Goal: Task Accomplishment & Management: Complete application form

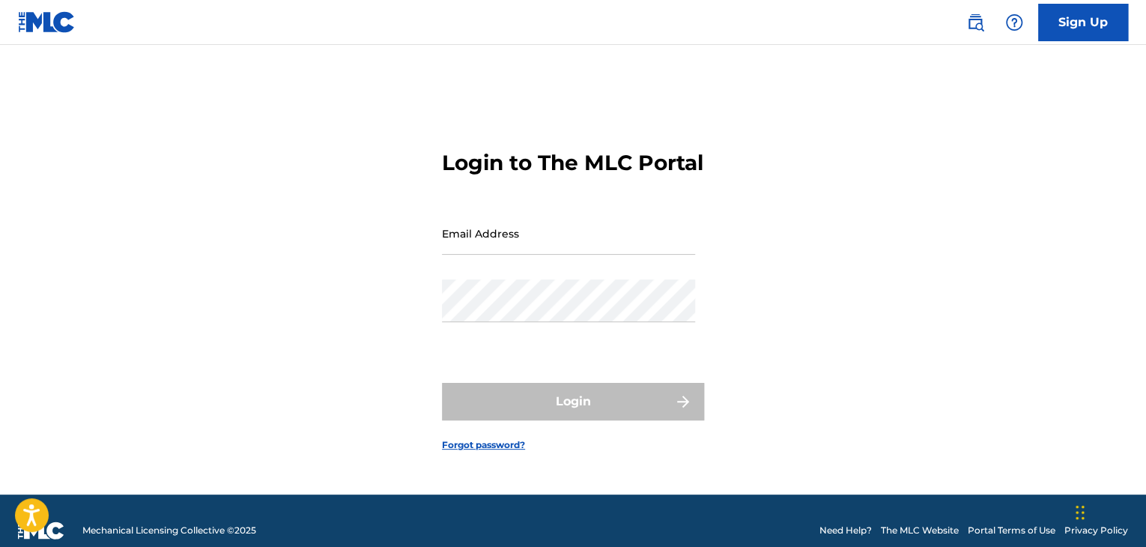
click at [535, 252] on input "Email Address" at bounding box center [568, 233] width 253 height 43
type input "[EMAIL_ADDRESS][DOMAIN_NAME]"
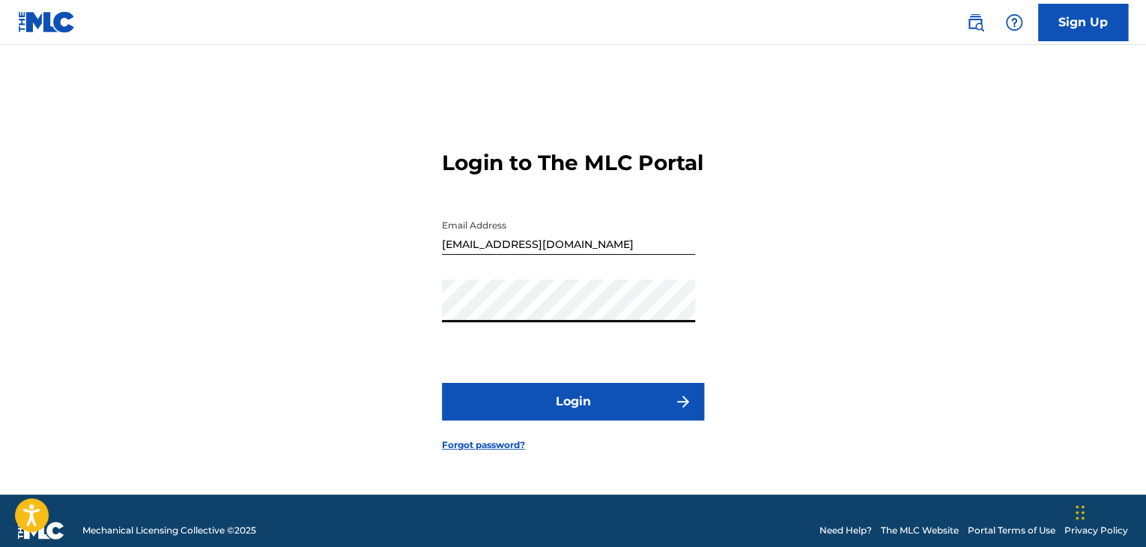
click at [442, 383] on button "Login" at bounding box center [573, 401] width 262 height 37
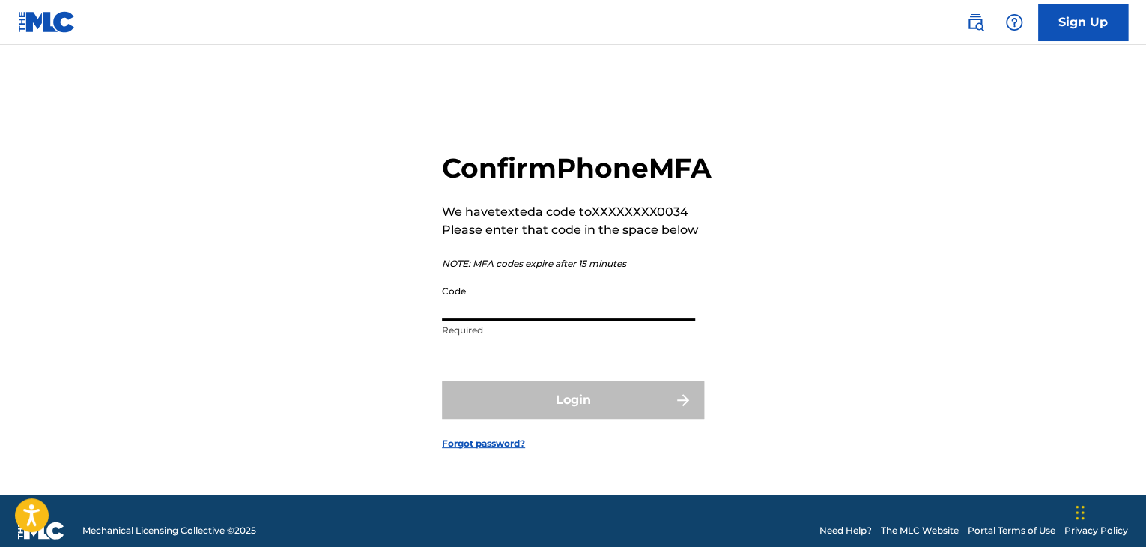
click at [544, 308] on input "Code" at bounding box center [568, 299] width 253 height 43
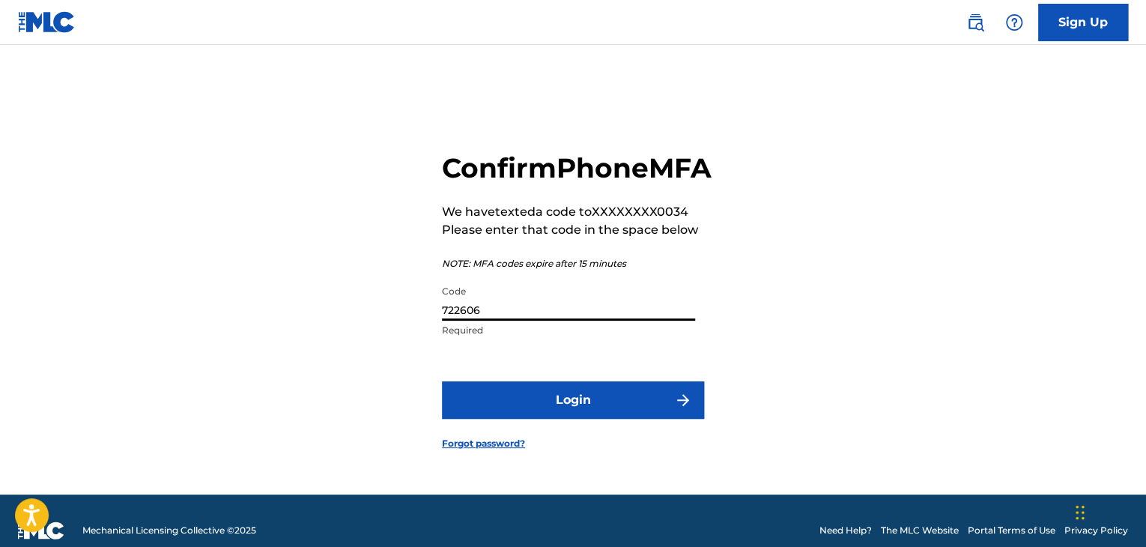
type input "722606"
click at [442, 381] on button "Login" at bounding box center [573, 399] width 262 height 37
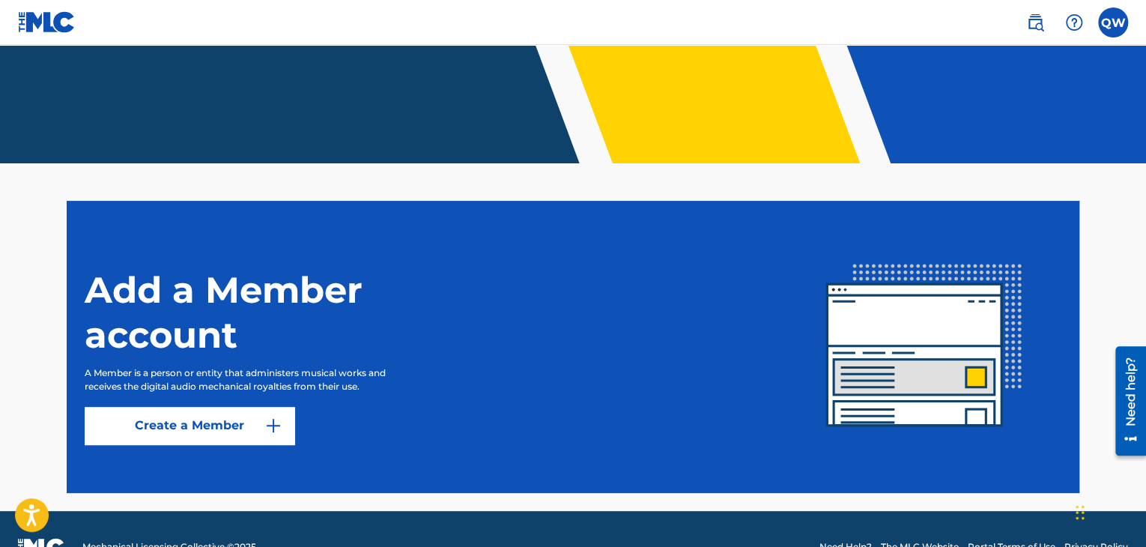
scroll to position [252, 0]
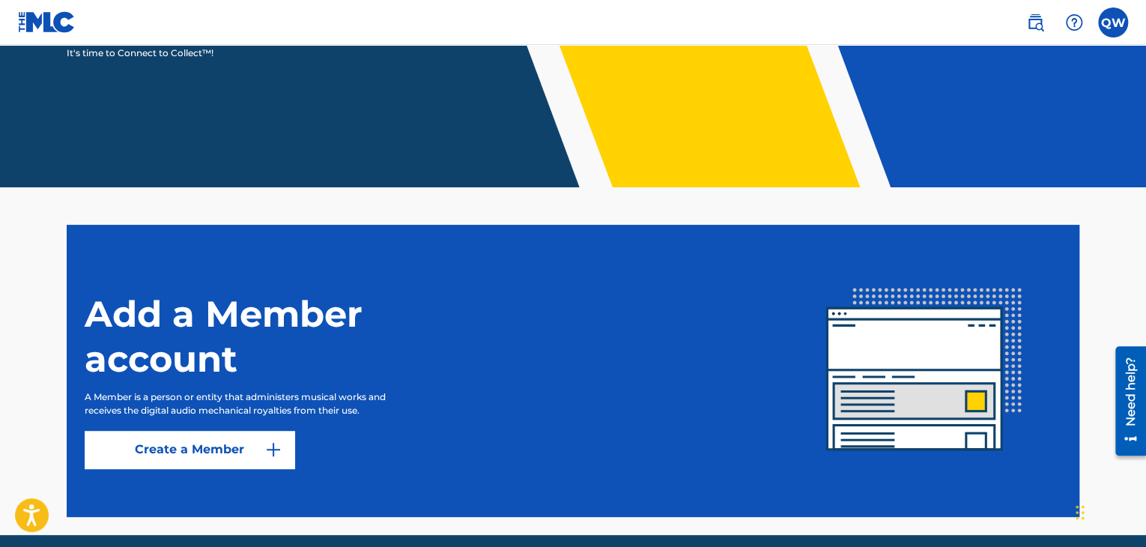
click at [264, 428] on div "Add a Member account A Member is a person or entity that administers musical wo…" at bounding box center [436, 370] width 702 height 195
click at [252, 444] on link "Create a Member" at bounding box center [190, 449] width 210 height 37
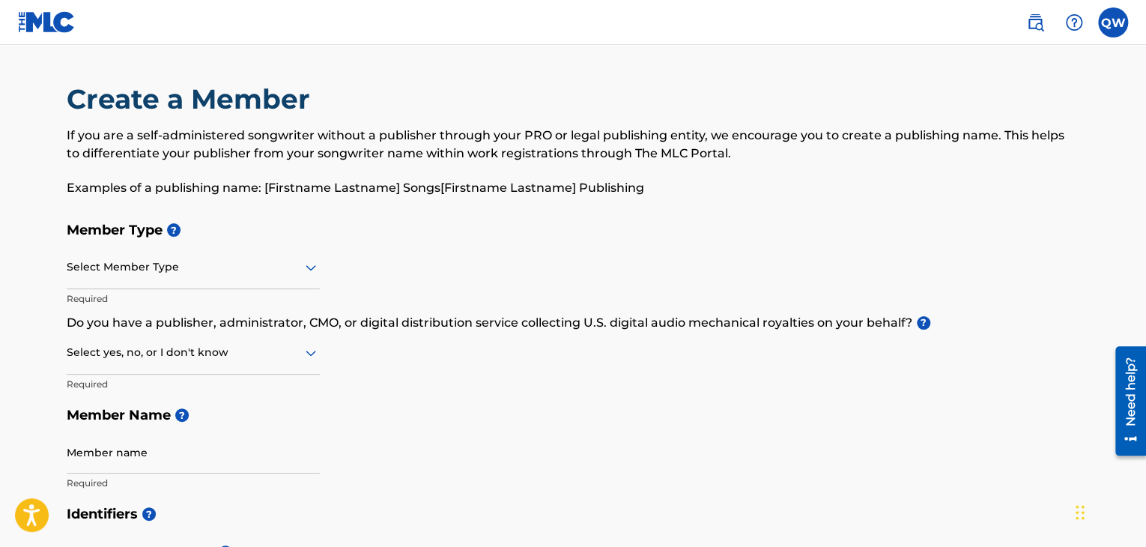
click at [285, 276] on div at bounding box center [193, 267] width 253 height 19
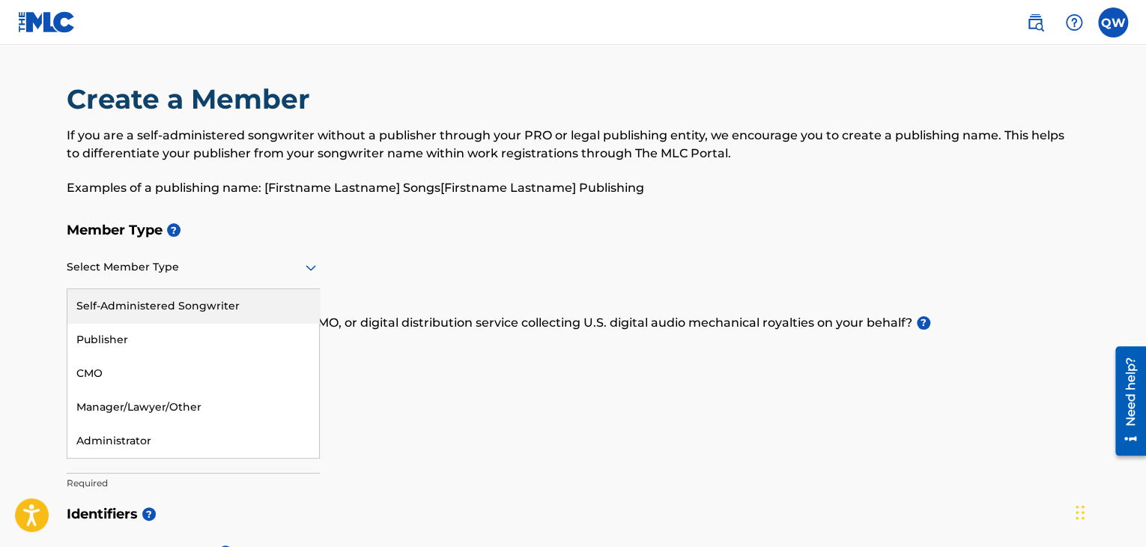
click at [219, 305] on div "Self-Administered Songwriter" at bounding box center [193, 306] width 252 height 34
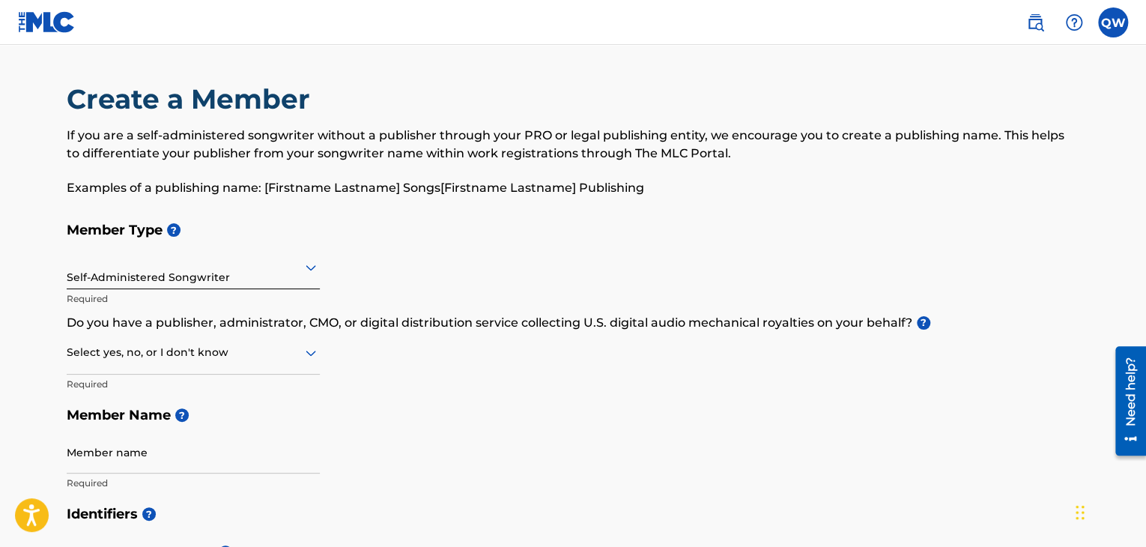
click at [235, 354] on div at bounding box center [193, 352] width 253 height 19
click at [219, 422] on div "No" at bounding box center [193, 425] width 252 height 34
click at [198, 463] on input "Member name" at bounding box center [193, 452] width 253 height 43
click at [413, 371] on div "Member Type ? Self-Administered Songwriter Required Do you have a publisher, ad…" at bounding box center [573, 356] width 1012 height 284
click at [171, 463] on input "Member name" at bounding box center [193, 452] width 253 height 43
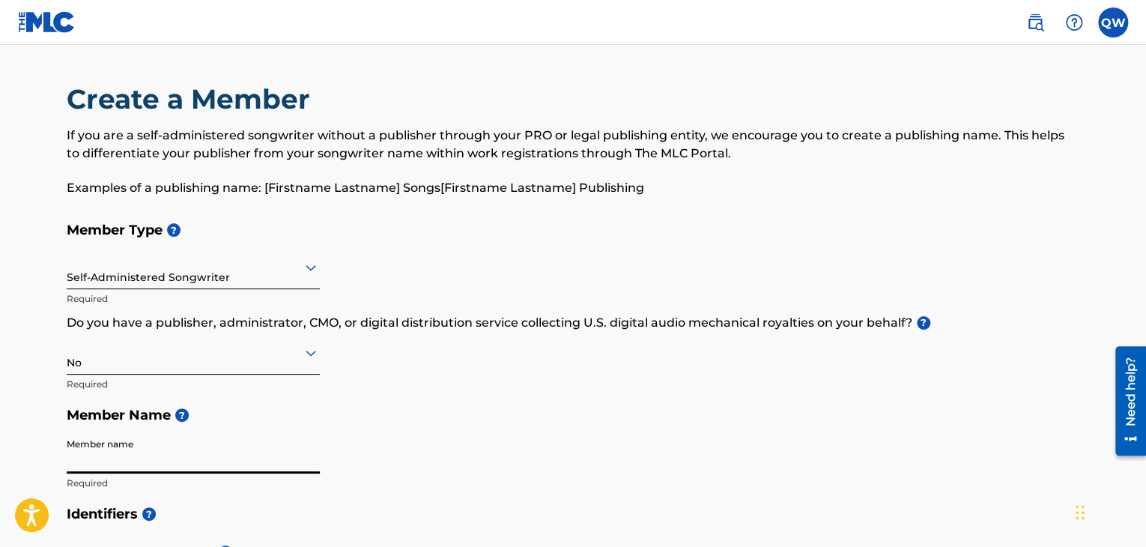
type input "q"
type input "[PERSON_NAME]"
type input "[STREET_ADDRESS]"
type input "18"
click at [955, 348] on div "Member Type ? Self-Administered Songwriter Required Do you have a publisher, ad…" at bounding box center [573, 356] width 1012 height 284
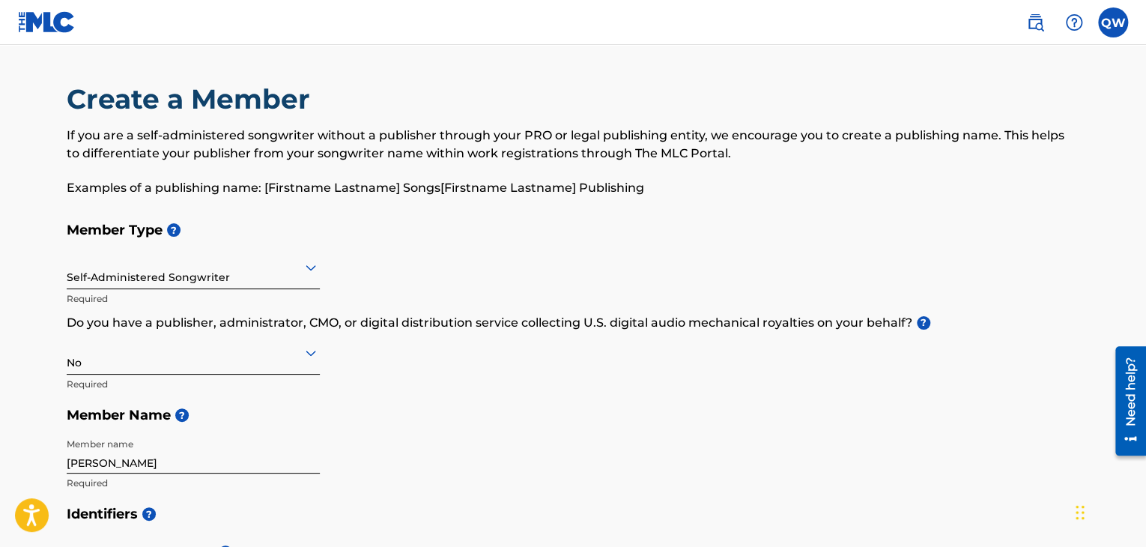
click at [955, 348] on div "Member Type ? Self-Administered Songwriter Required Do you have a publisher, ad…" at bounding box center [573, 356] width 1012 height 284
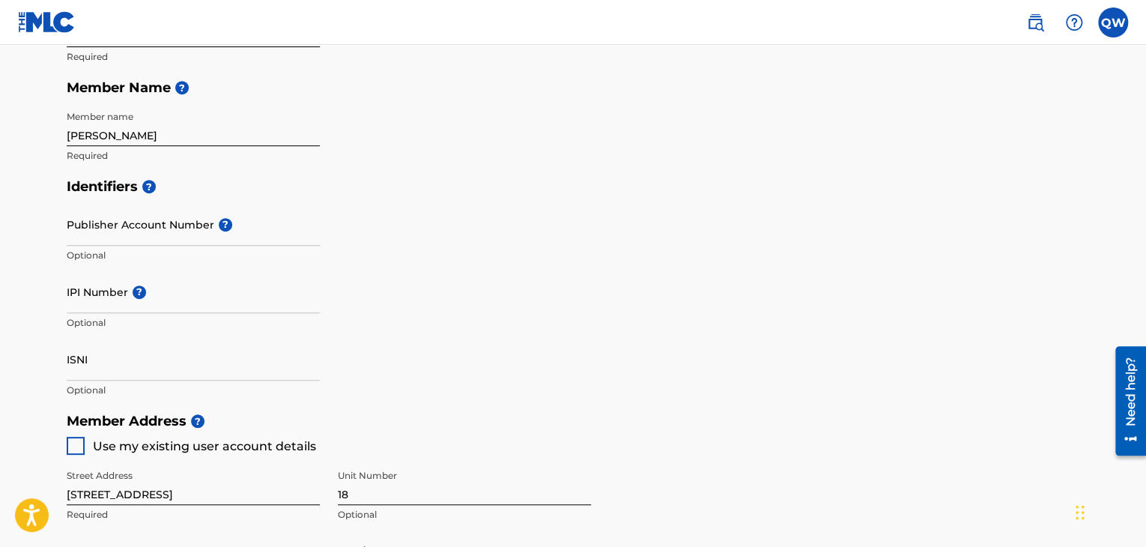
scroll to position [359, 0]
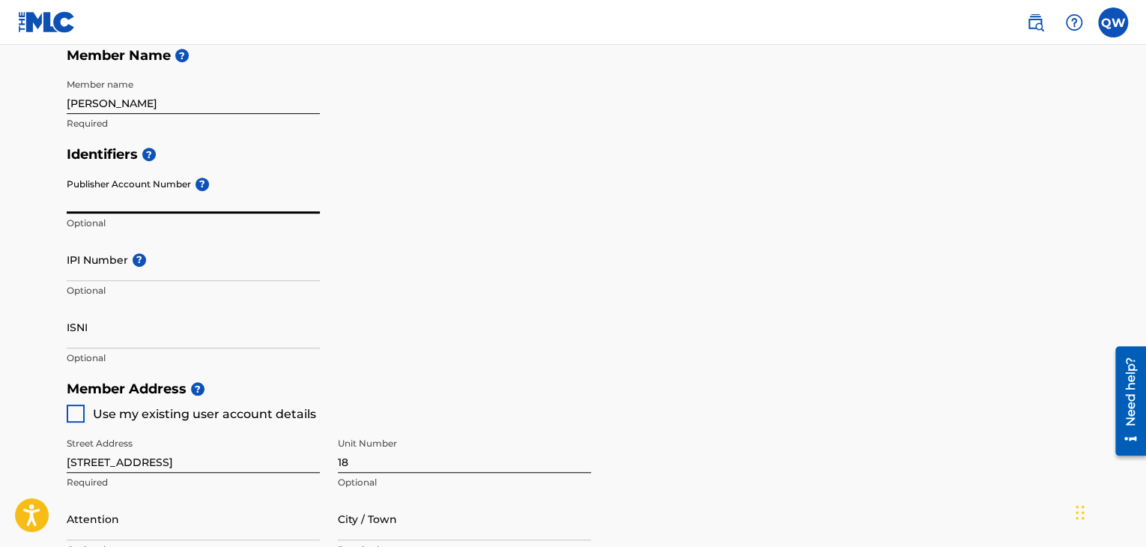
click at [151, 201] on input "Publisher Account Number ?" at bounding box center [193, 192] width 253 height 43
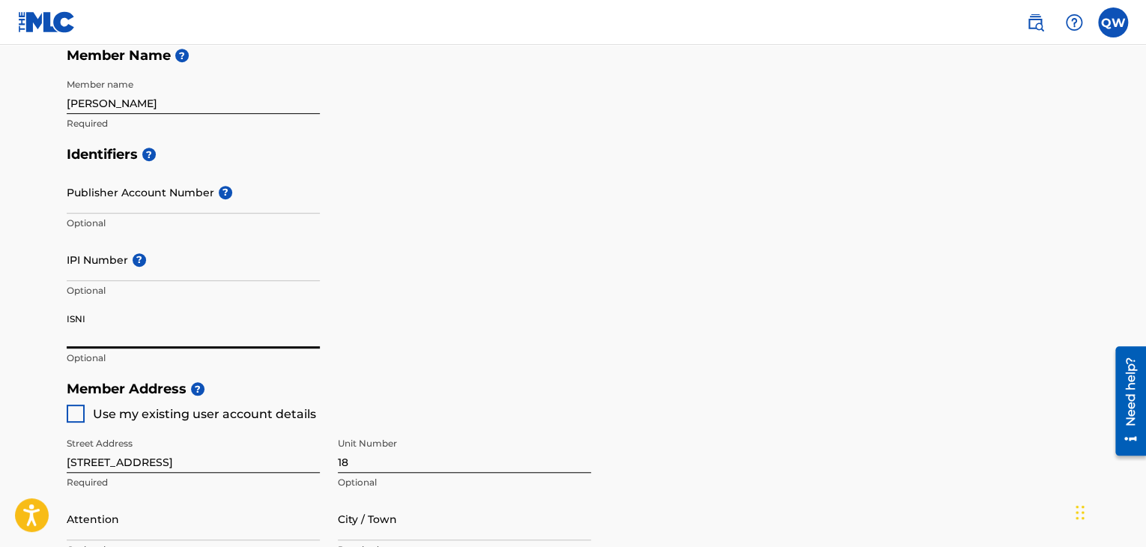
drag, startPoint x: 121, startPoint y: 255, endPoint x: 104, endPoint y: 337, distance: 83.4
click at [104, 337] on input "ISNI" at bounding box center [193, 326] width 253 height 43
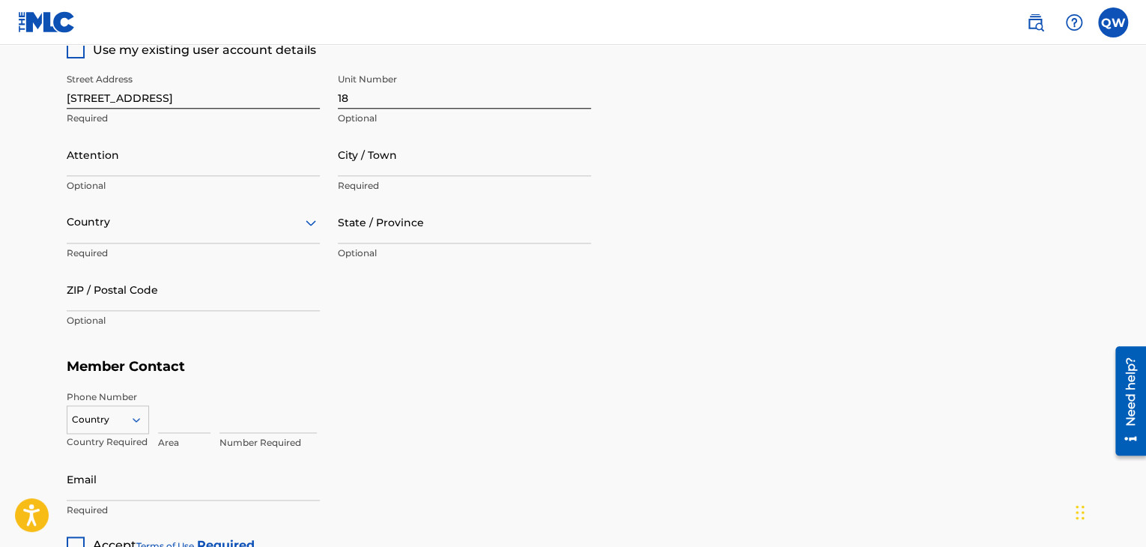
scroll to position [731, 0]
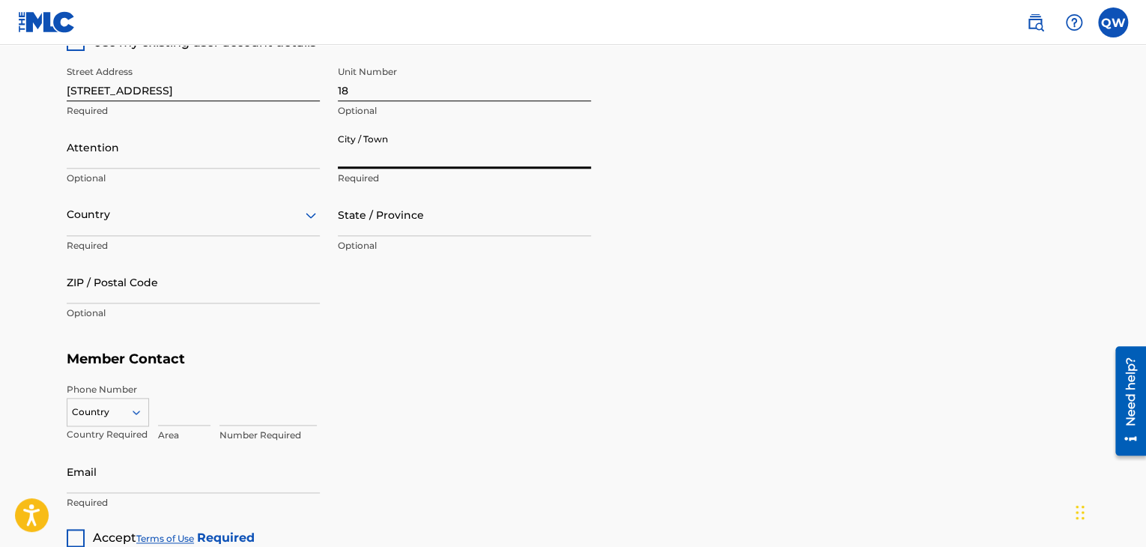
click at [356, 156] on input "City / Town" at bounding box center [464, 147] width 253 height 43
type input "[GEOGRAPHIC_DATA]"
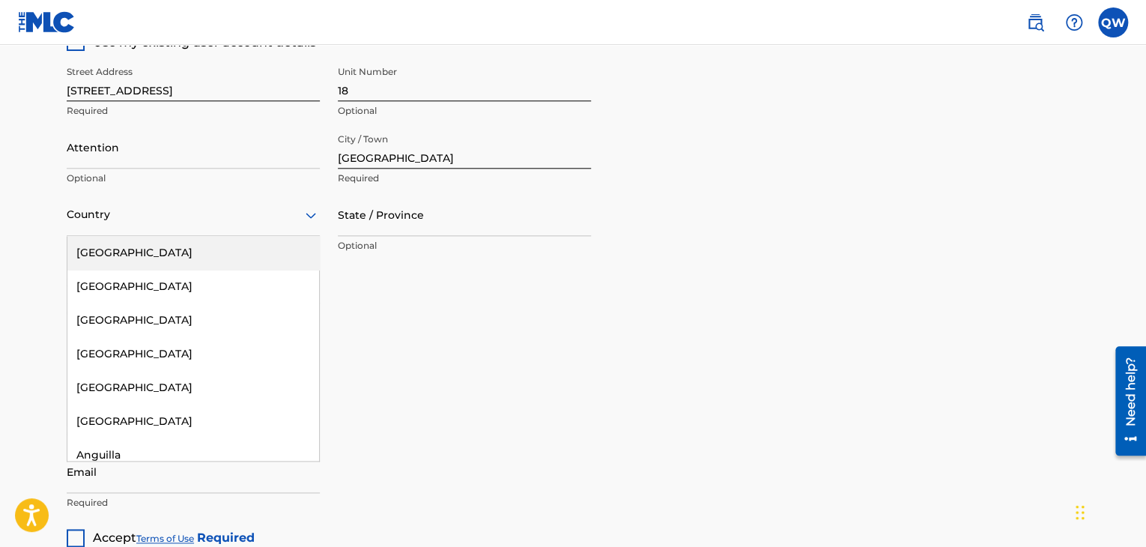
click at [317, 214] on icon at bounding box center [311, 215] width 18 height 18
click at [236, 265] on div "[GEOGRAPHIC_DATA]" at bounding box center [193, 253] width 252 height 34
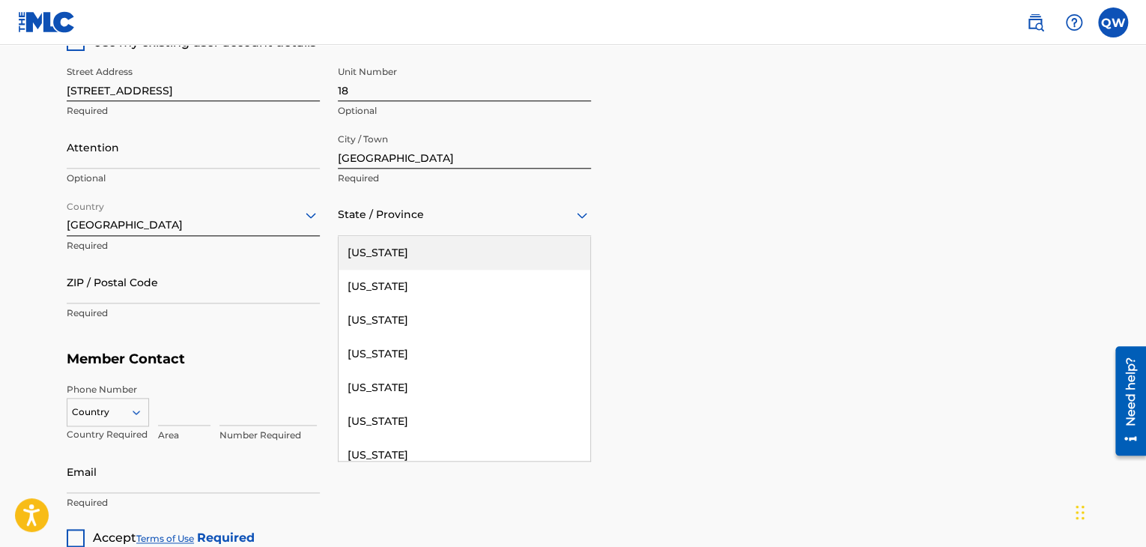
click at [544, 213] on div at bounding box center [464, 214] width 253 height 19
type input "n"
click at [668, 275] on div "Member Address ? Use my existing user account details Street Address [STREET_AD…" at bounding box center [573, 172] width 1012 height 342
click at [425, 214] on div at bounding box center [464, 214] width 253 height 19
type input "n"
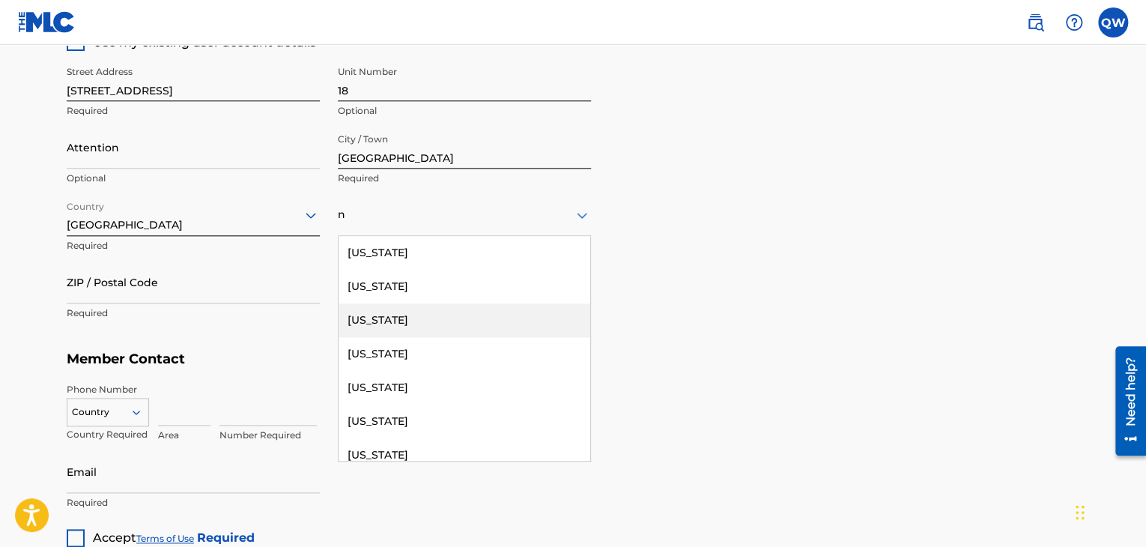
drag, startPoint x: 587, startPoint y: 299, endPoint x: 558, endPoint y: 317, distance: 34.3
click at [558, 317] on div "[US_STATE]" at bounding box center [464, 320] width 252 height 34
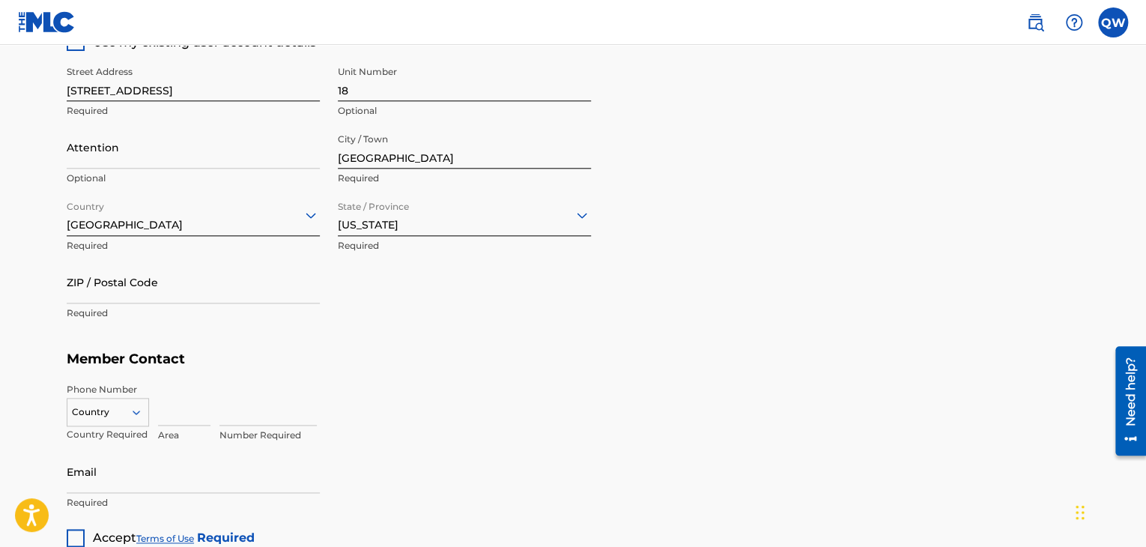
click at [544, 205] on div at bounding box center [464, 214] width 253 height 19
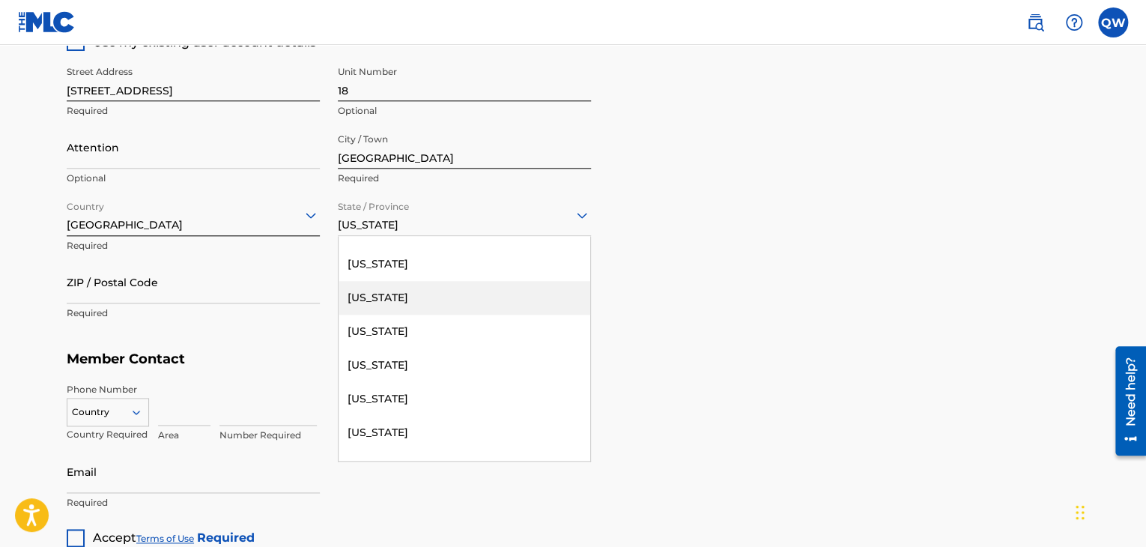
scroll to position [966, 0]
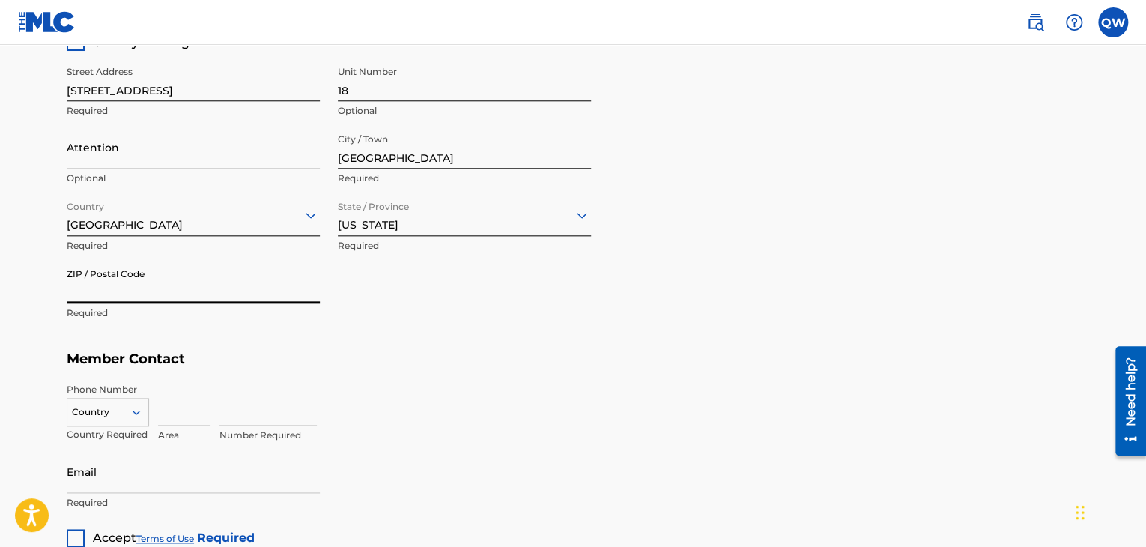
click at [255, 271] on input "ZIP / Postal Code" at bounding box center [193, 282] width 253 height 43
type input "89104"
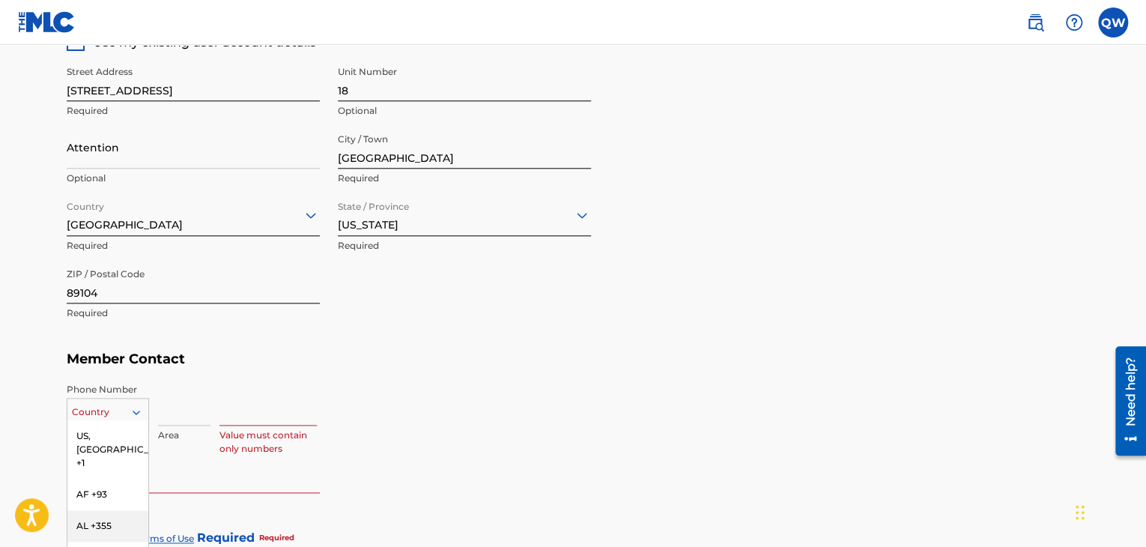
scroll to position [829, 0]
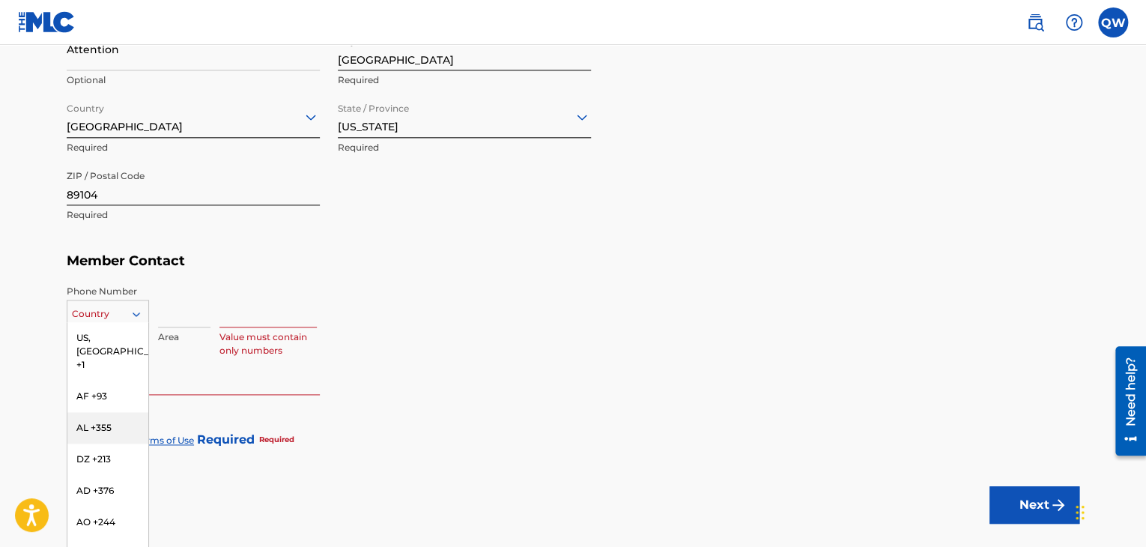
click at [136, 322] on div "216 results available. Use Up and Down to choose options, press Enter to select…" at bounding box center [108, 310] width 82 height 22
click at [124, 330] on div "US, [GEOGRAPHIC_DATA] +1" at bounding box center [107, 351] width 81 height 58
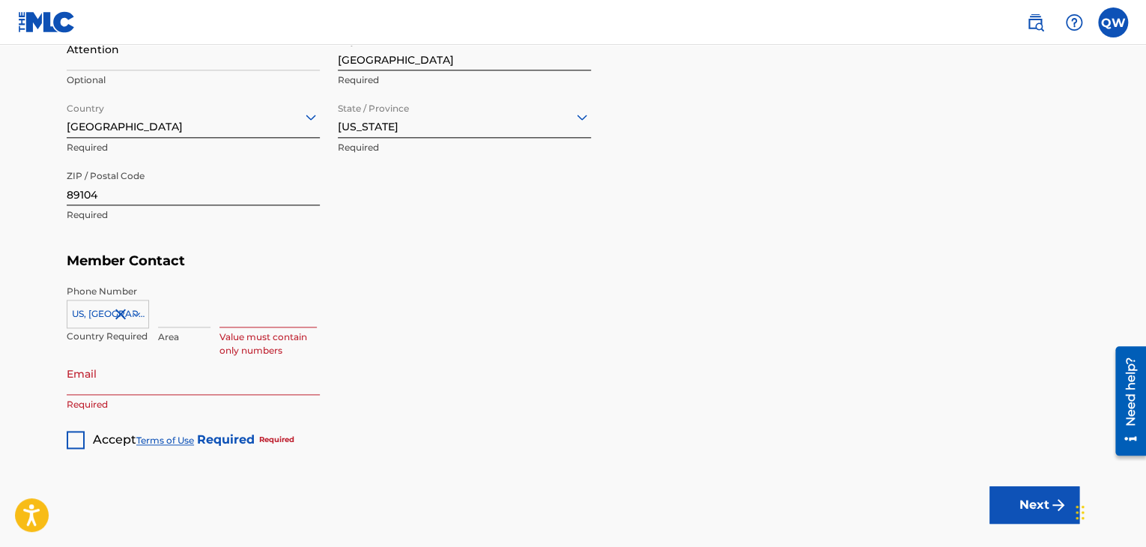
click at [201, 302] on input at bounding box center [184, 306] width 52 height 43
type input "725"
click at [989, 486] on button "Next" at bounding box center [1034, 504] width 90 height 37
type input "2500034"
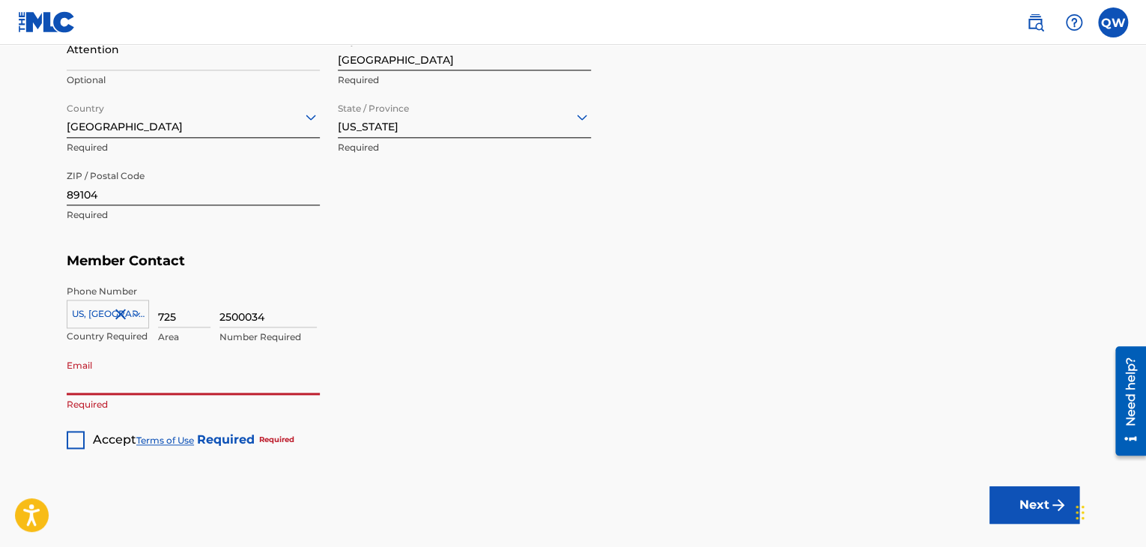
type input "[EMAIL_ADDRESS][DOMAIN_NAME]"
type input "[PERSON_NAME]"
type input "[GEOGRAPHIC_DATA]"
type input "NV"
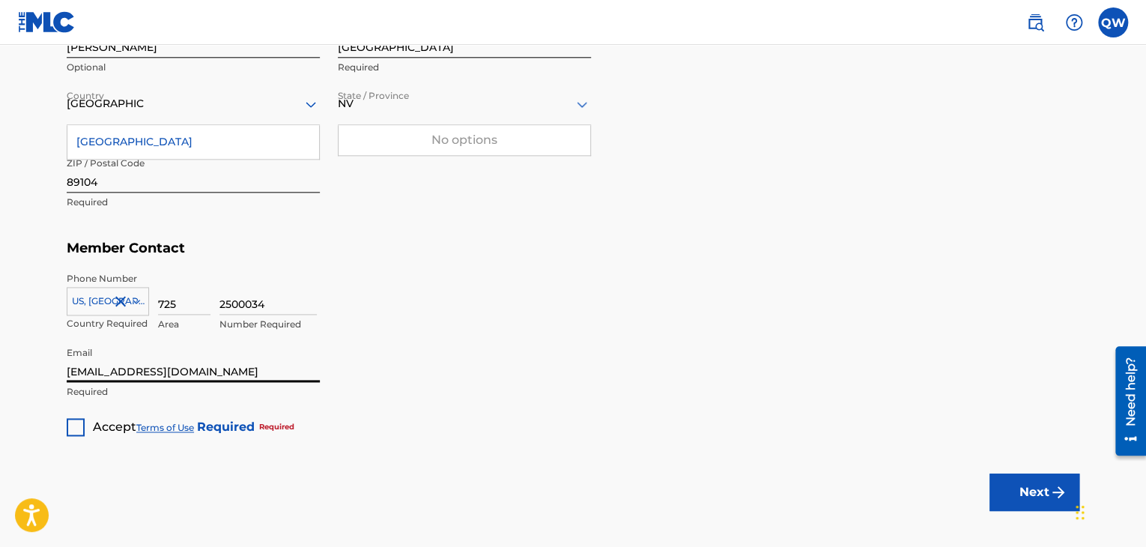
scroll to position [914, 0]
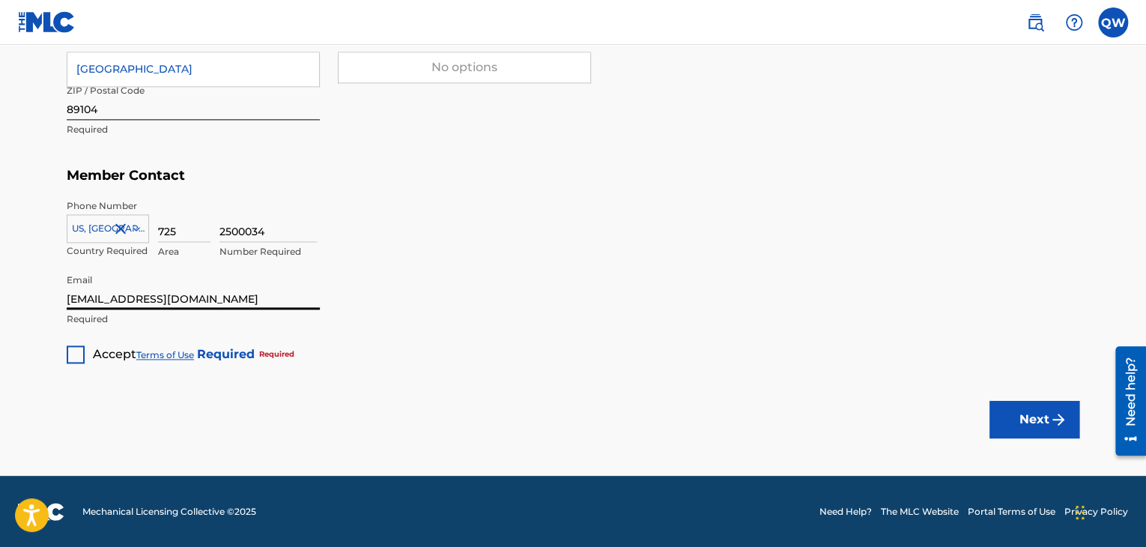
click at [78, 345] on div at bounding box center [76, 354] width 18 height 18
click at [1046, 429] on button "Next" at bounding box center [1034, 419] width 90 height 37
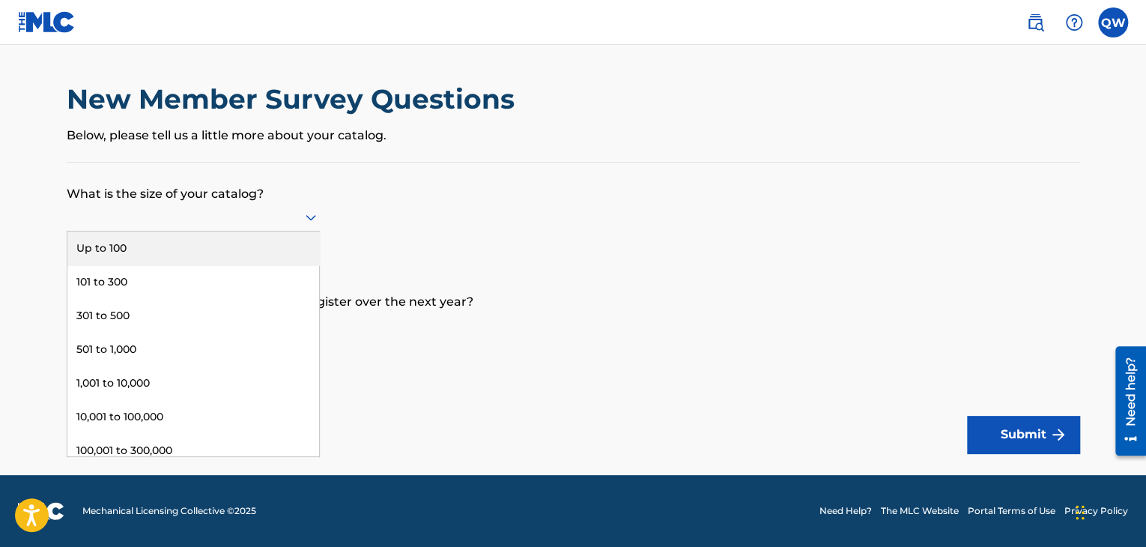
click at [308, 219] on icon at bounding box center [310, 218] width 10 height 6
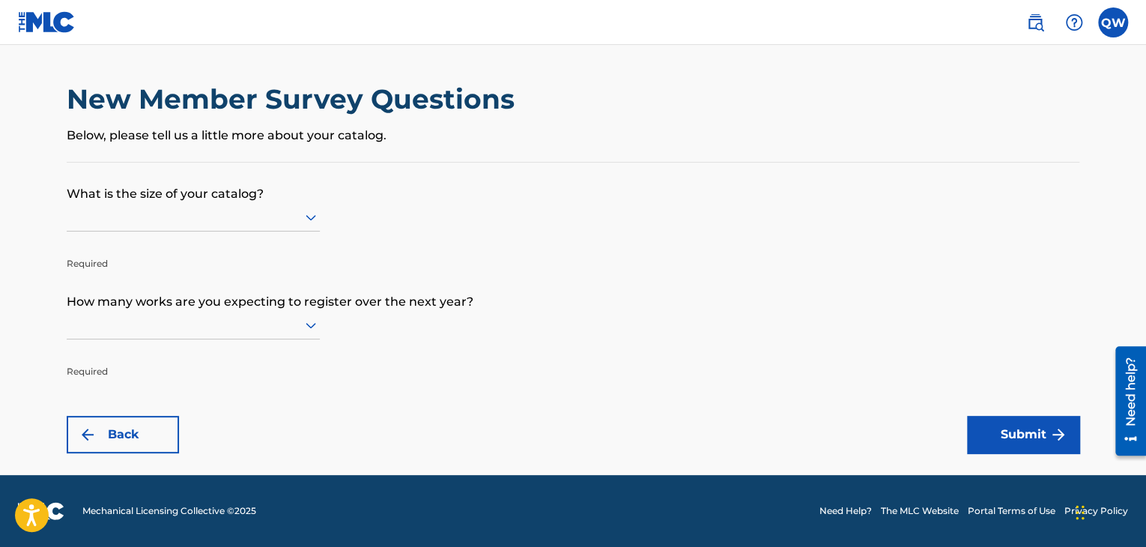
click at [654, 261] on form "What is the size of your catalog? Required How many works are you expecting to …" at bounding box center [573, 307] width 1012 height 291
click at [299, 329] on div at bounding box center [193, 324] width 253 height 19
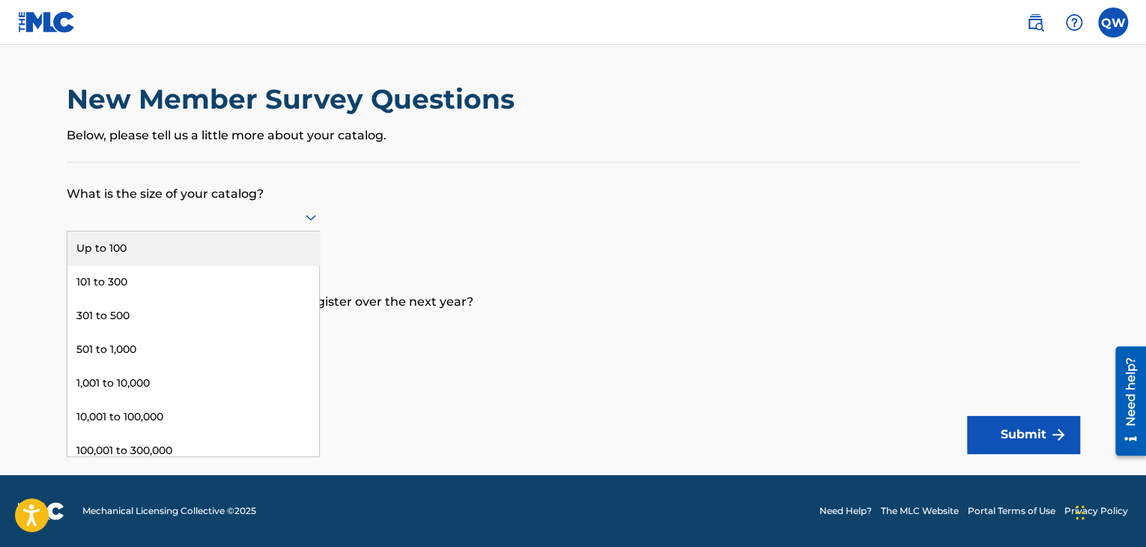
click at [278, 216] on div at bounding box center [193, 216] width 253 height 19
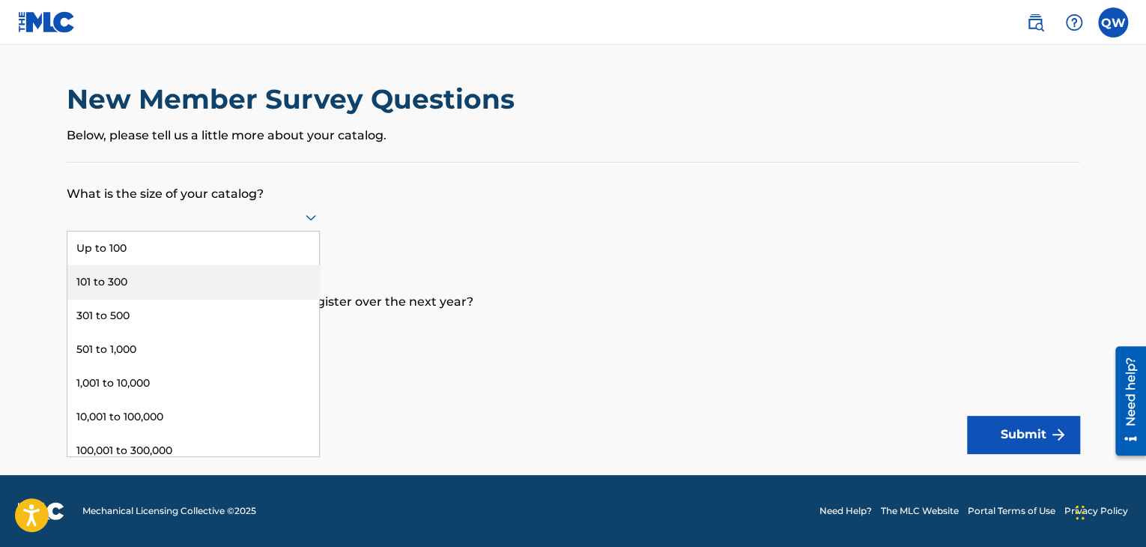
click at [222, 273] on div "101 to 300" at bounding box center [193, 282] width 252 height 34
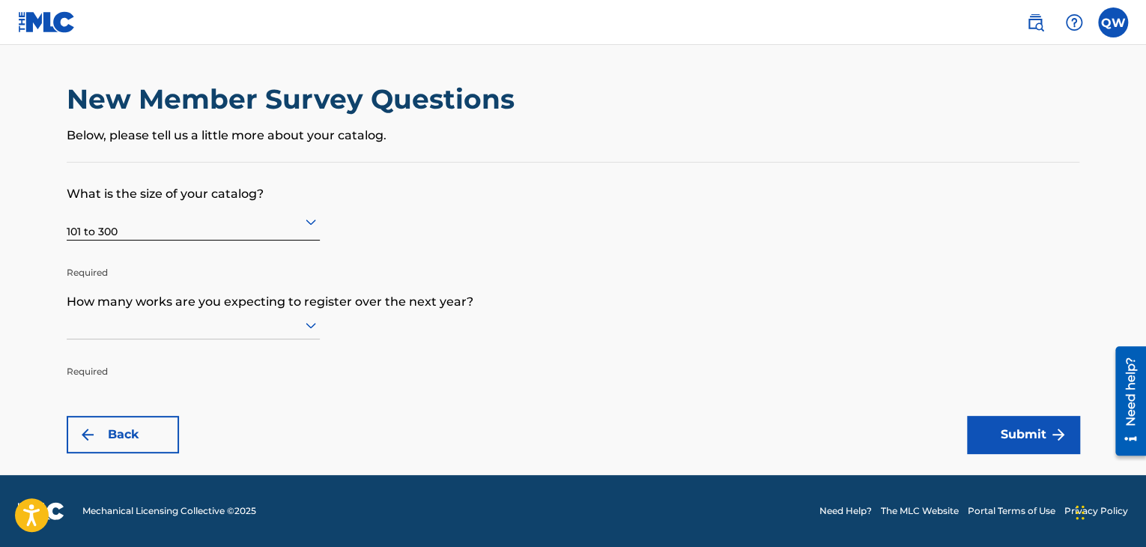
click at [314, 328] on icon at bounding box center [311, 325] width 18 height 18
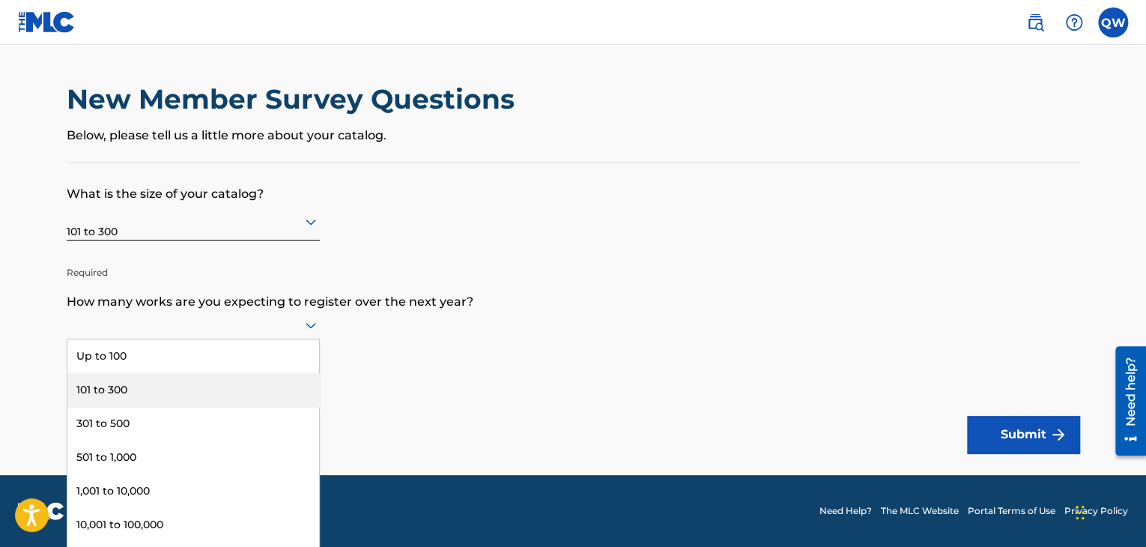
click at [264, 385] on div "101 to 300" at bounding box center [193, 390] width 252 height 34
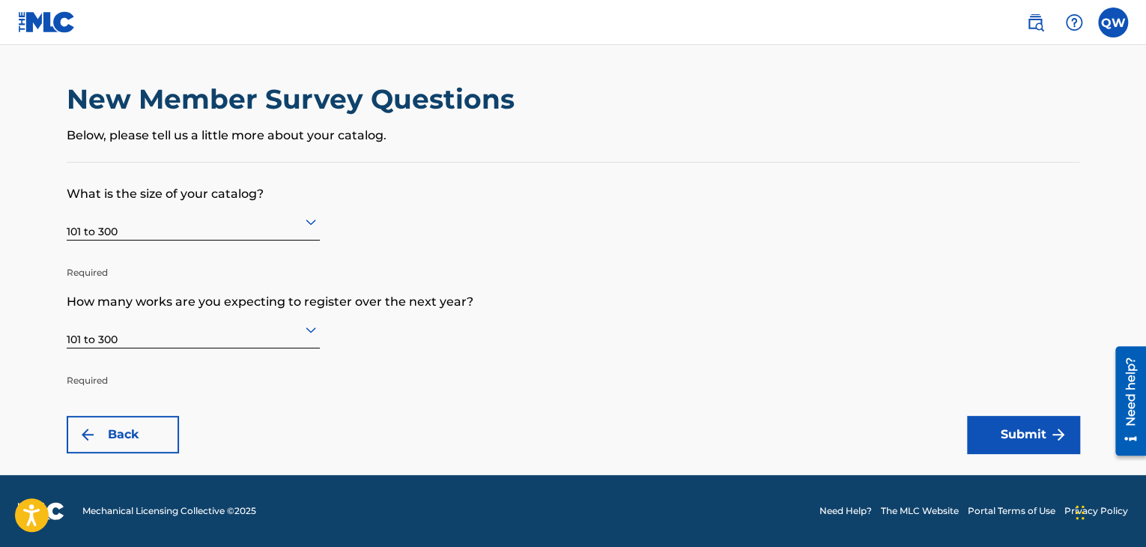
click at [264, 385] on p "Required" at bounding box center [193, 369] width 253 height 36
click at [1000, 486] on footer "Mechanical Licensing Collective © 2025 Need Help? The MLC Website Portal Terms …" at bounding box center [573, 511] width 1146 height 72
click at [987, 431] on button "Submit" at bounding box center [1023, 434] width 112 height 37
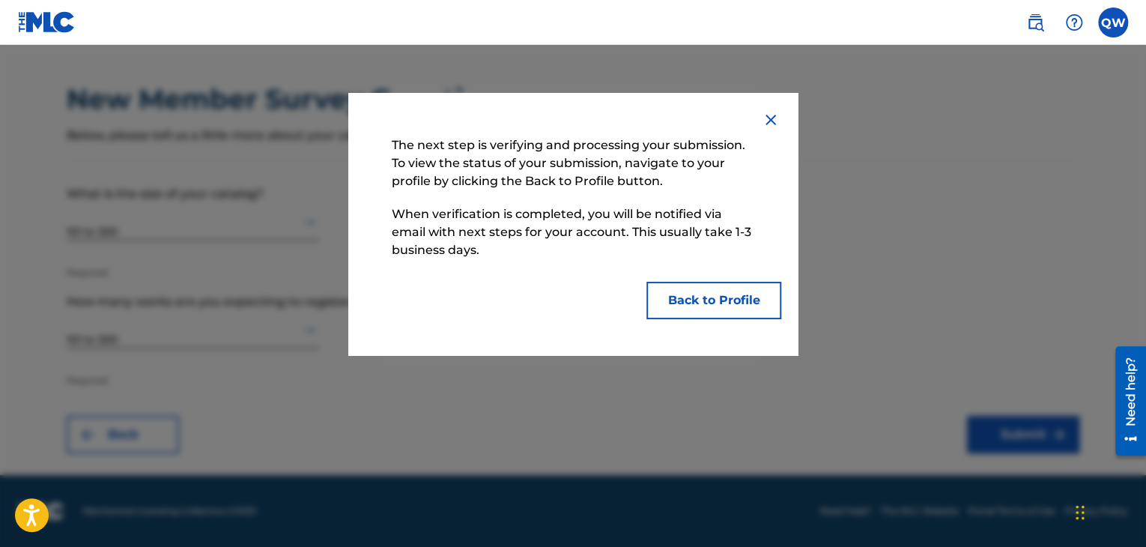
click at [719, 301] on button "Back to Profile" at bounding box center [713, 300] width 135 height 37
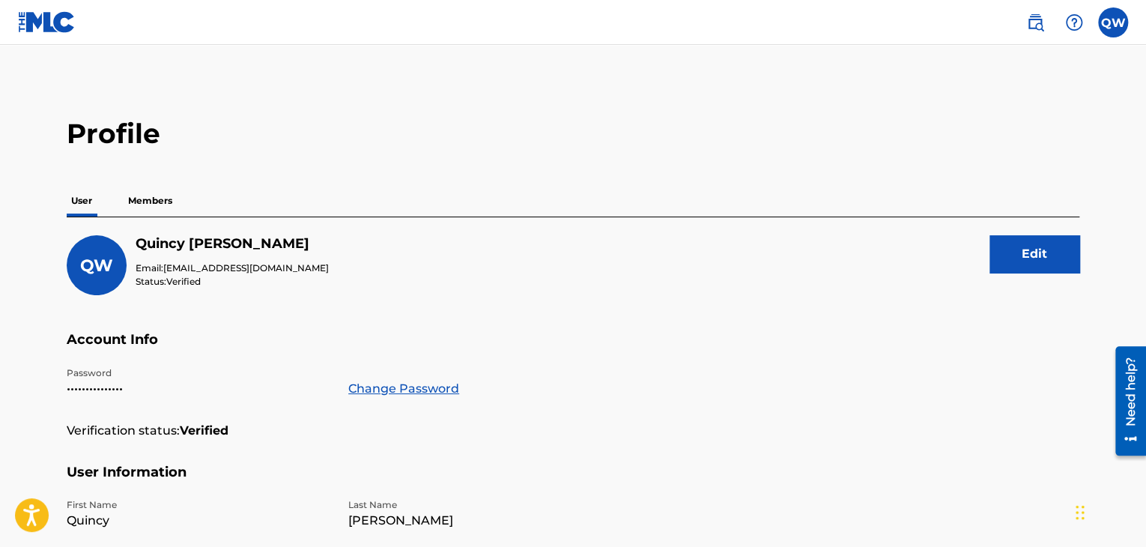
click at [147, 198] on p "Members" at bounding box center [150, 200] width 53 height 31
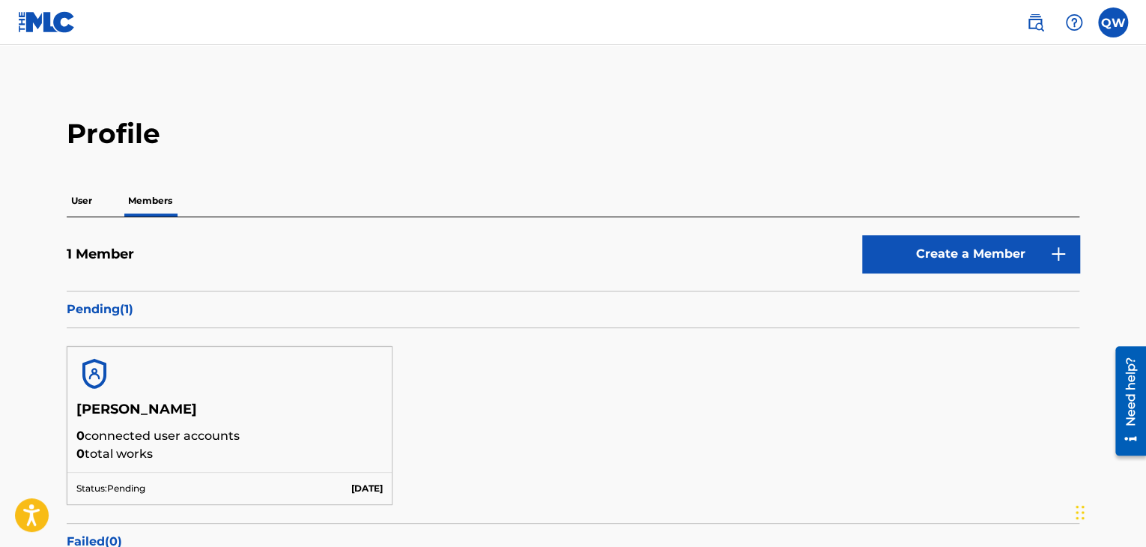
scroll to position [169, 0]
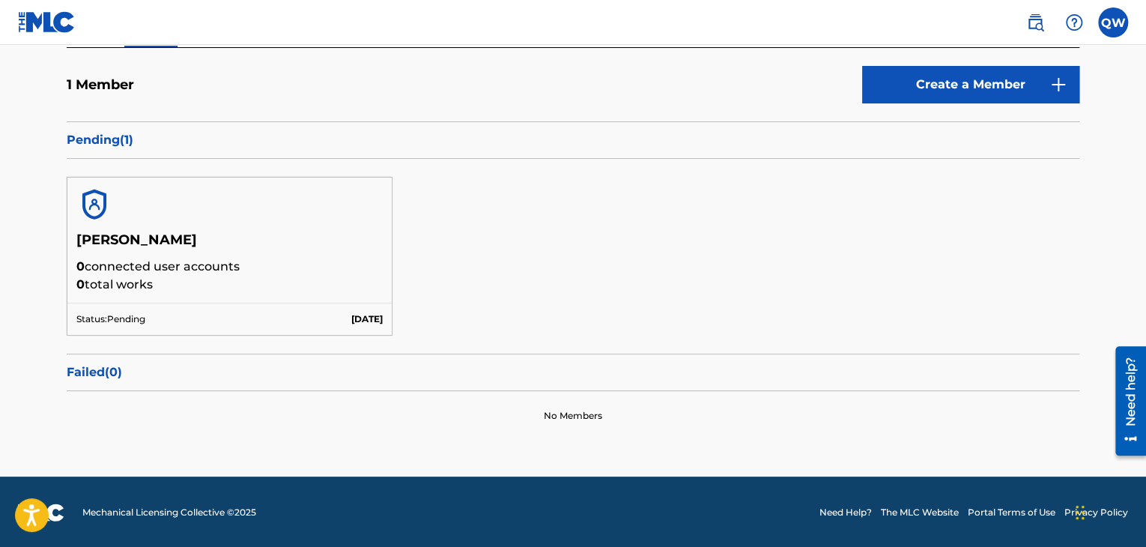
click at [1106, 28] on label at bounding box center [1113, 22] width 30 height 30
click at [1113, 22] on input "QW [PERSON_NAME] [EMAIL_ADDRESS][DOMAIN_NAME] Notification Preferences Profile …" at bounding box center [1113, 22] width 0 height 0
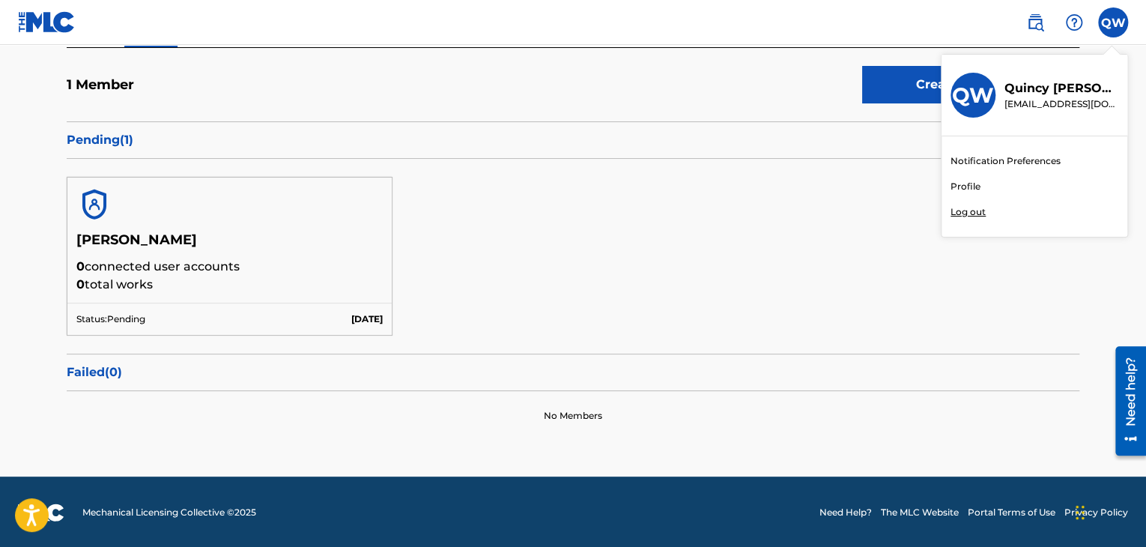
click at [961, 183] on link "Profile" at bounding box center [965, 186] width 30 height 13
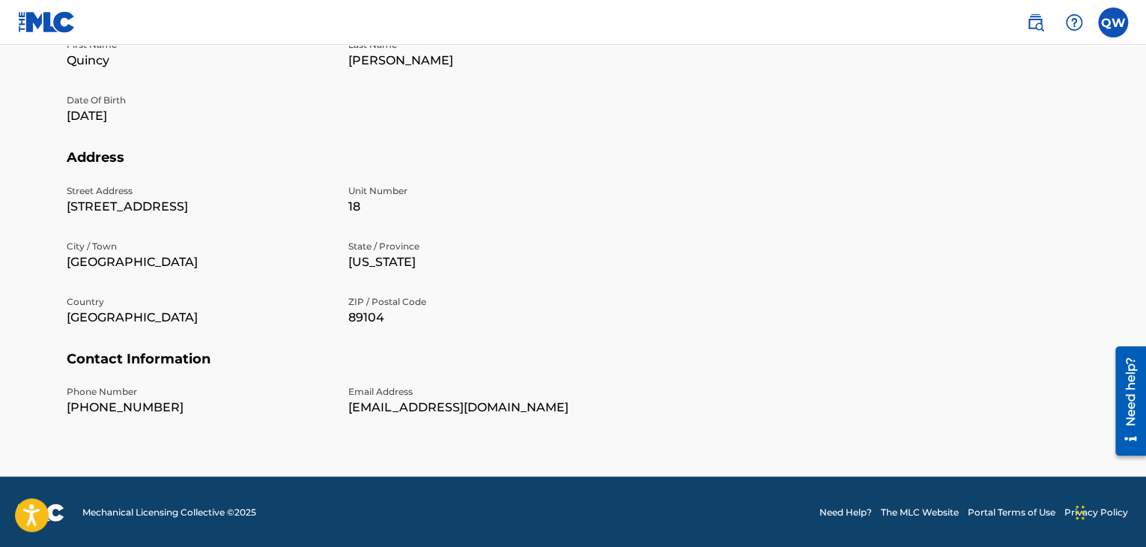
scroll to position [461, 0]
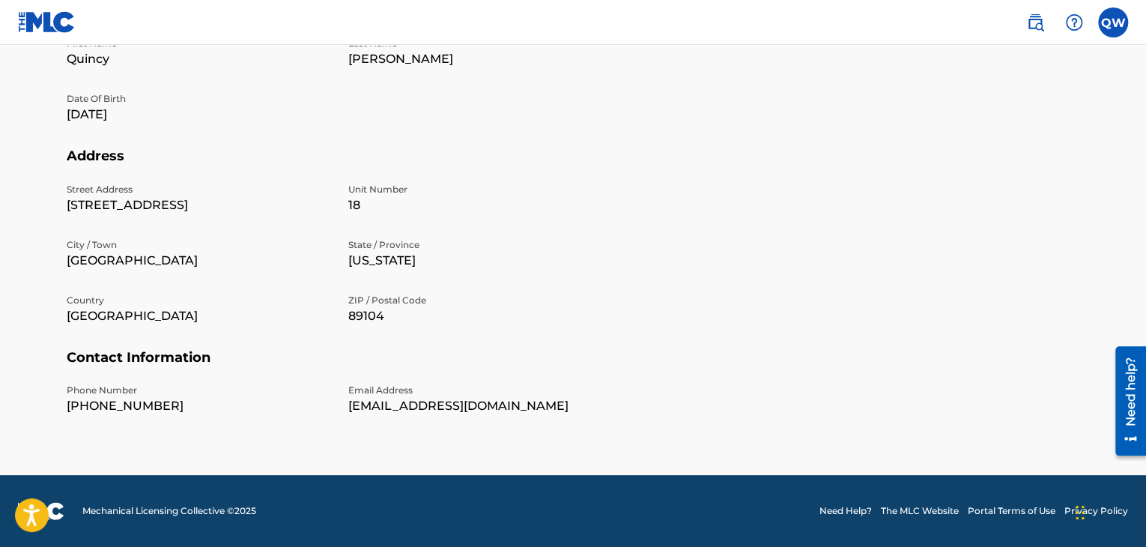
click at [1042, 19] on img at bounding box center [1035, 22] width 18 height 18
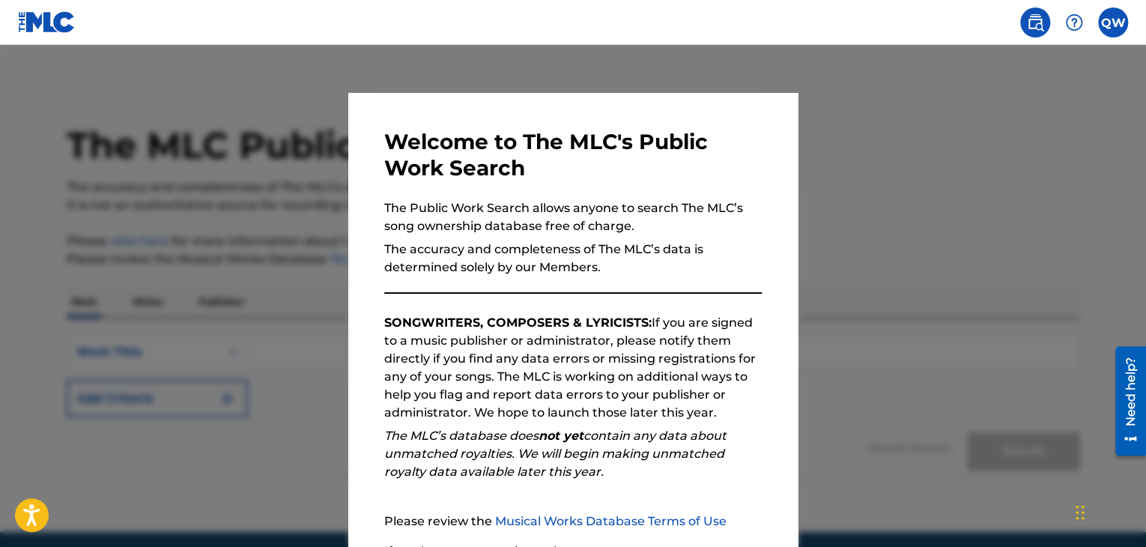
click at [859, 227] on div at bounding box center [573, 318] width 1146 height 547
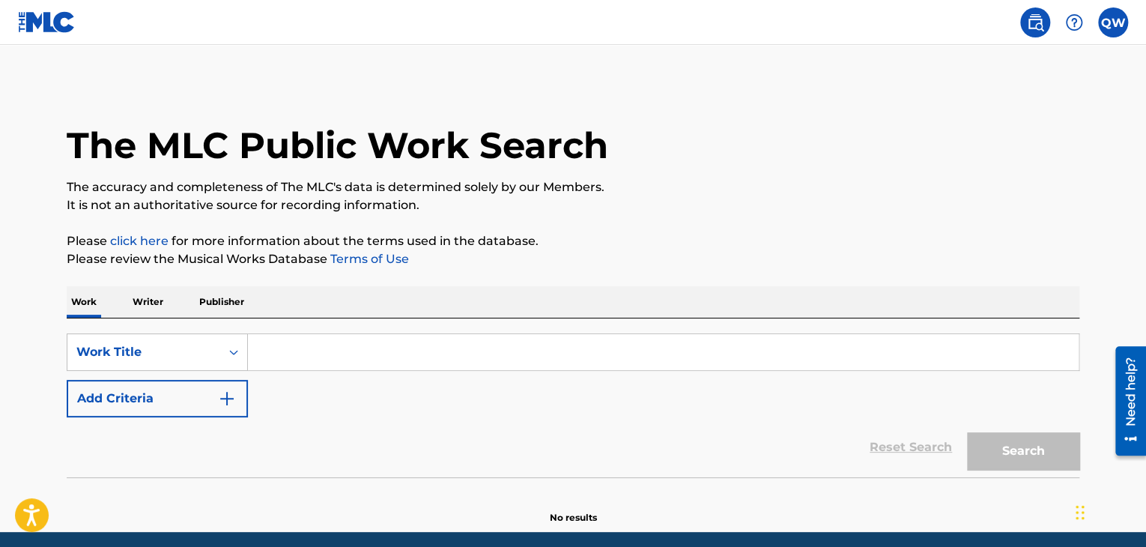
click at [143, 303] on p "Writer" at bounding box center [148, 301] width 40 height 31
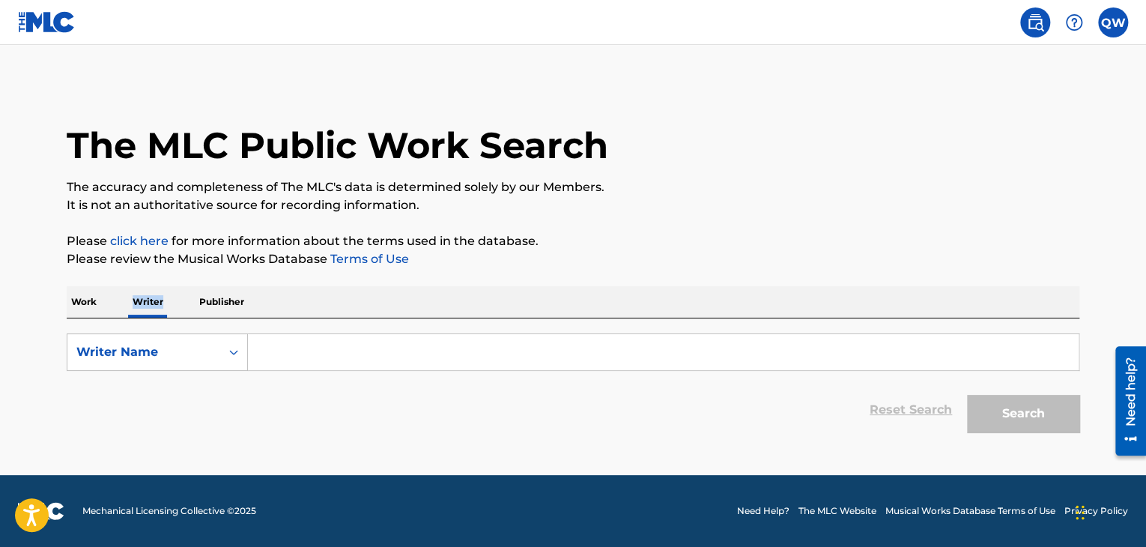
click at [143, 303] on p "Writer" at bounding box center [148, 301] width 40 height 31
click at [247, 300] on p "Publisher" at bounding box center [222, 301] width 54 height 31
click at [89, 310] on p "Work" at bounding box center [84, 301] width 34 height 31
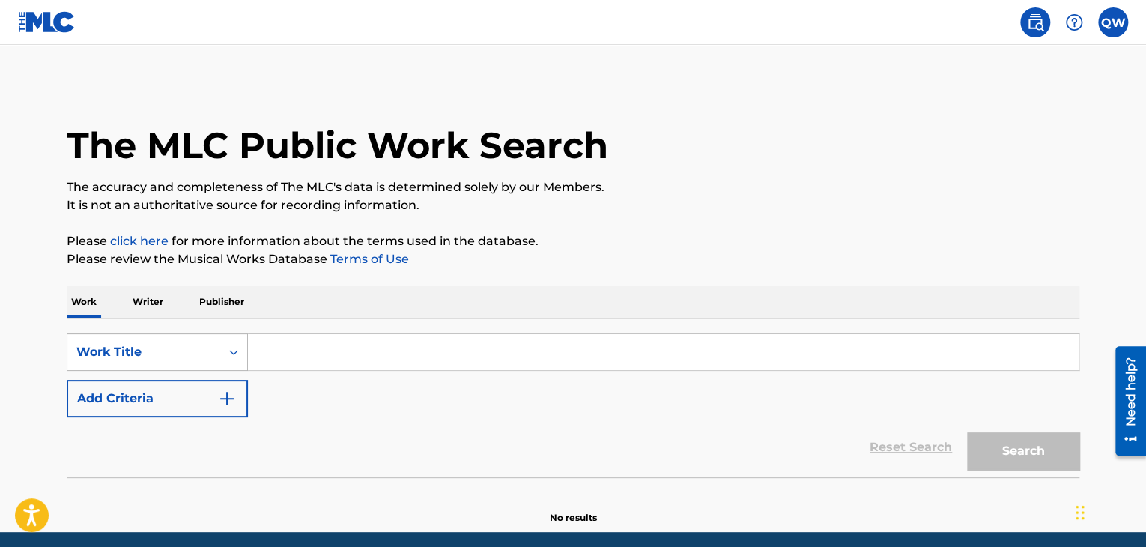
click at [228, 353] on div "Work Title" at bounding box center [157, 351] width 181 height 37
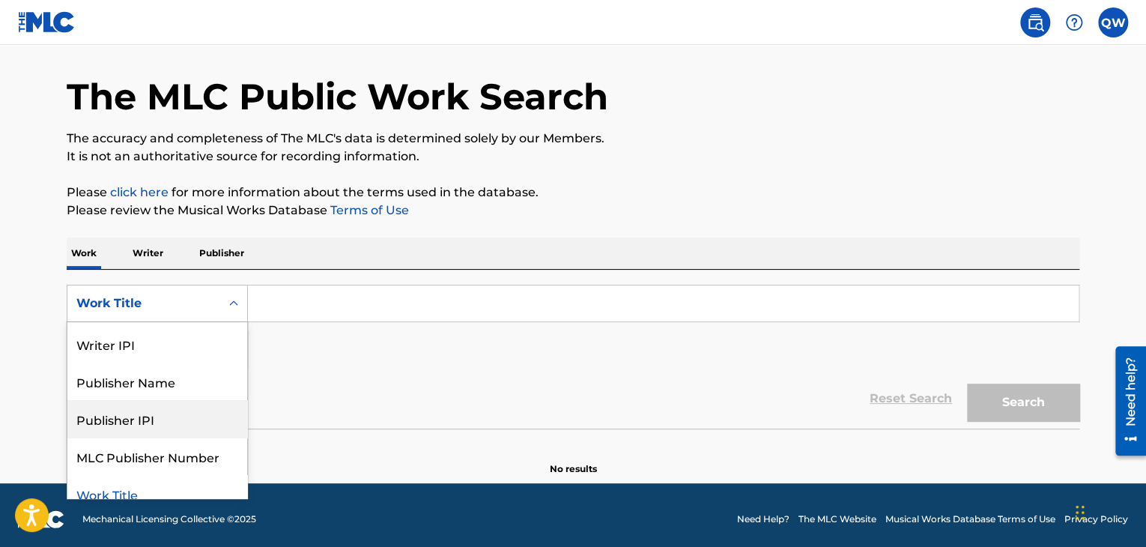
scroll to position [123, 0]
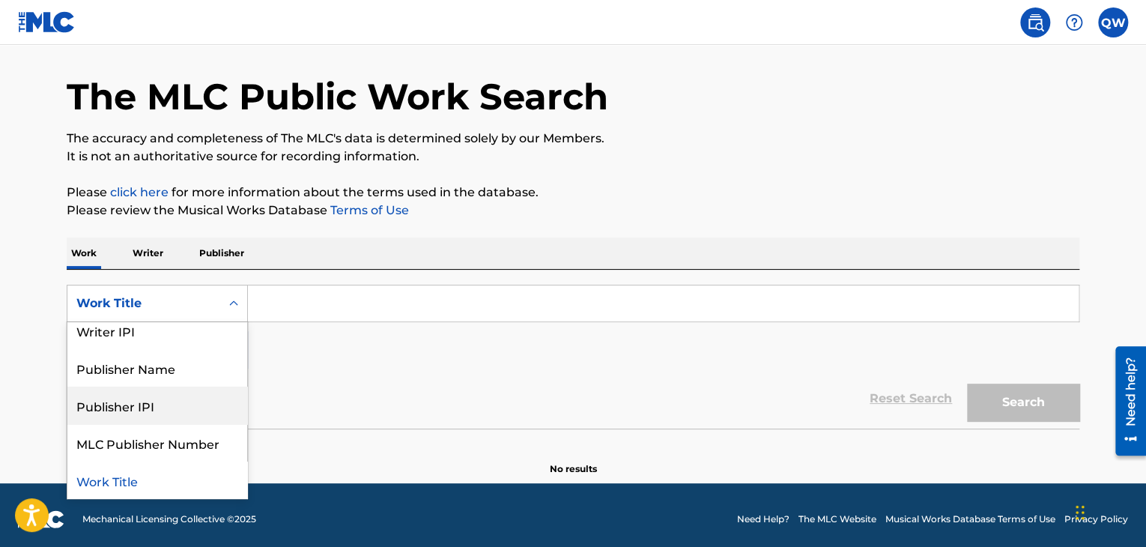
drag, startPoint x: 237, startPoint y: 469, endPoint x: 137, endPoint y: 332, distance: 169.4
click at [137, 332] on div "Writer IPI" at bounding box center [157, 329] width 180 height 37
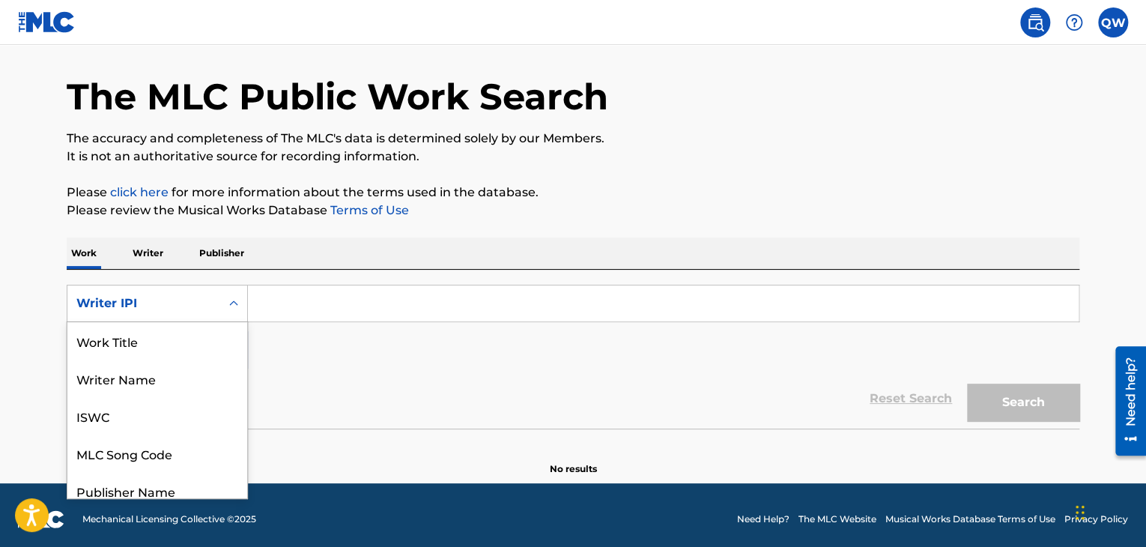
click at [237, 296] on icon "Search Form" at bounding box center [233, 303] width 15 height 15
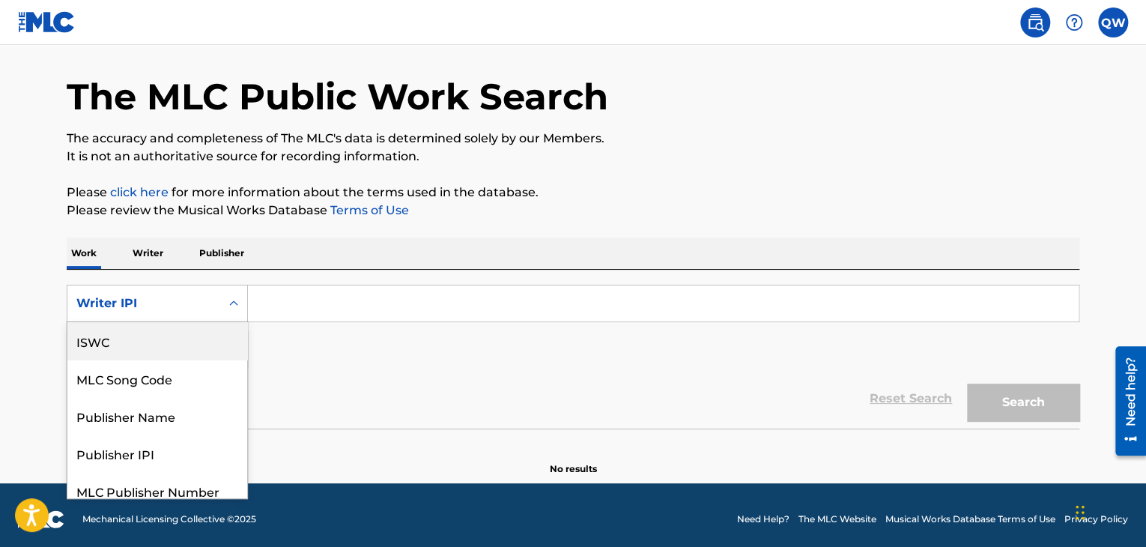
scroll to position [0, 0]
click at [150, 335] on div "Work Title" at bounding box center [157, 340] width 180 height 37
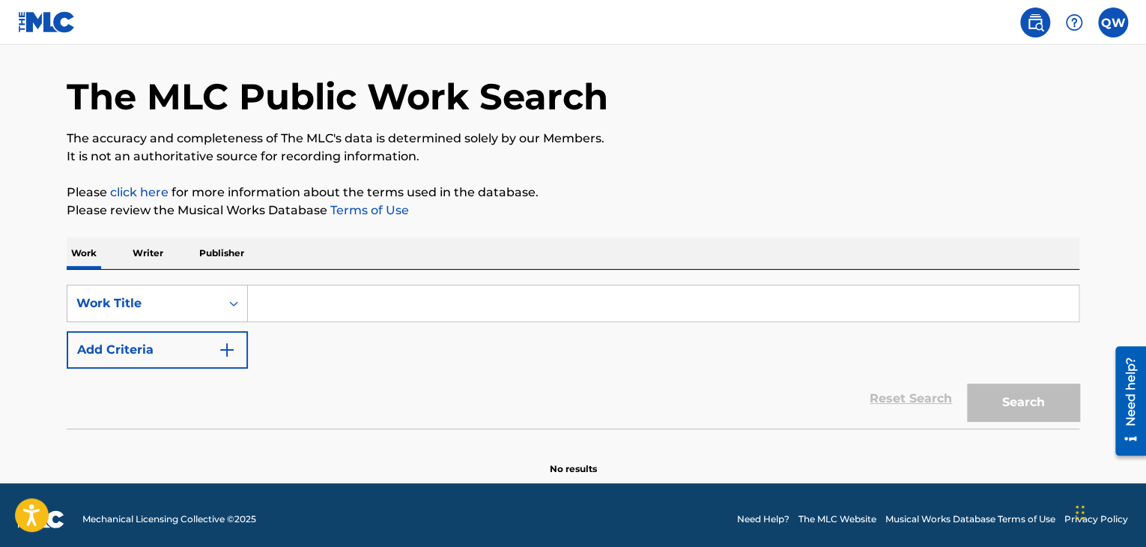
click at [297, 303] on input "Search Form" at bounding box center [663, 303] width 830 height 36
click at [237, 338] on button "Add Criteria" at bounding box center [157, 349] width 181 height 37
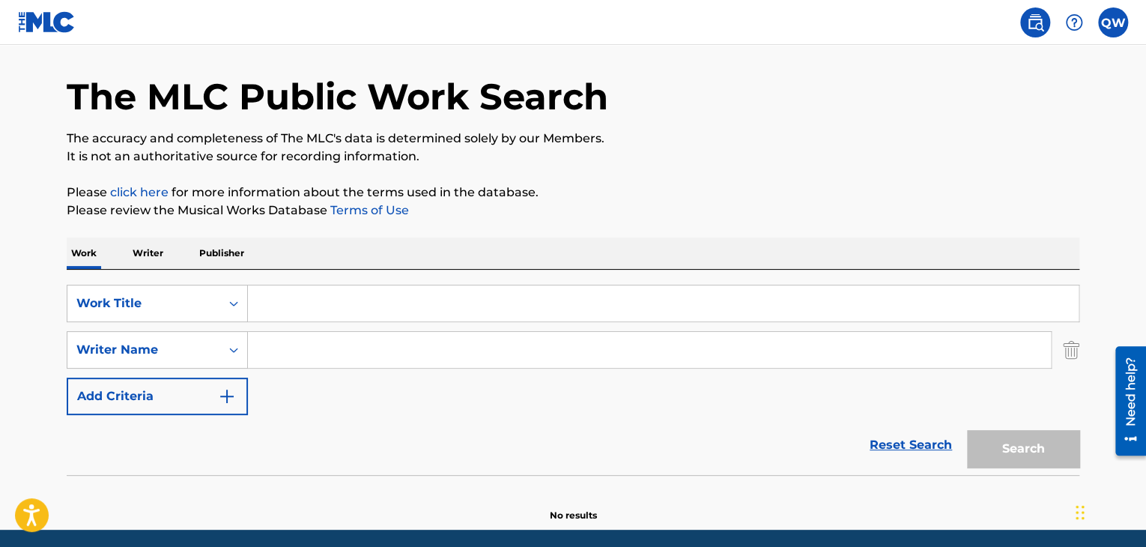
click at [284, 302] on input "Search Form" at bounding box center [663, 303] width 830 height 36
click at [147, 195] on link "click here" at bounding box center [139, 192] width 58 height 14
